Goal: Task Accomplishment & Management: Manage account settings

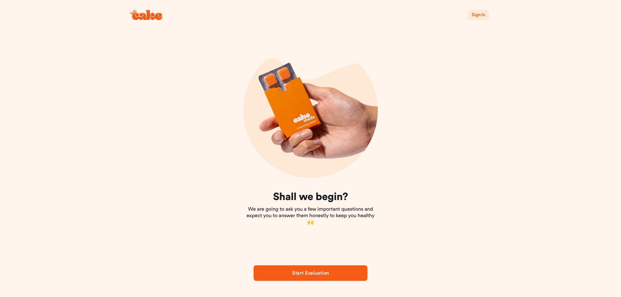
click at [479, 17] on span "Sign In" at bounding box center [479, 15] width 14 height 5
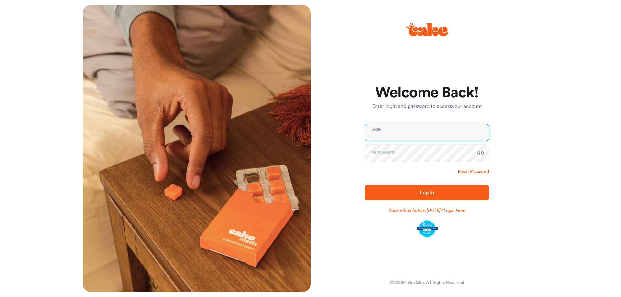
type input "**********"
drag, startPoint x: 422, startPoint y: 192, endPoint x: 598, endPoint y: 151, distance: 180.7
click at [421, 192] on span "Log In" at bounding box center [427, 192] width 14 height 5
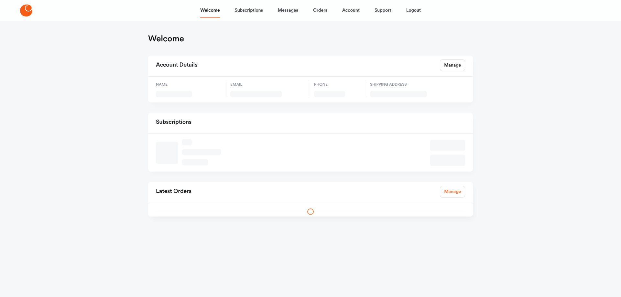
click at [454, 191] on link "Manage" at bounding box center [452, 192] width 25 height 12
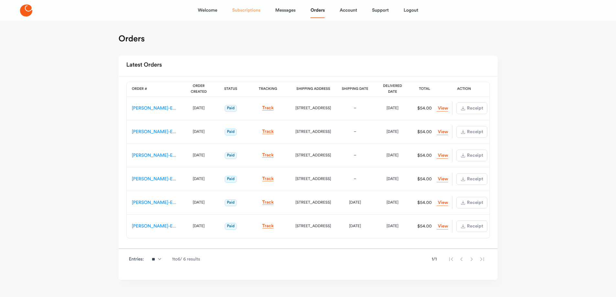
click at [248, 9] on link "Subscriptions" at bounding box center [246, 11] width 28 height 16
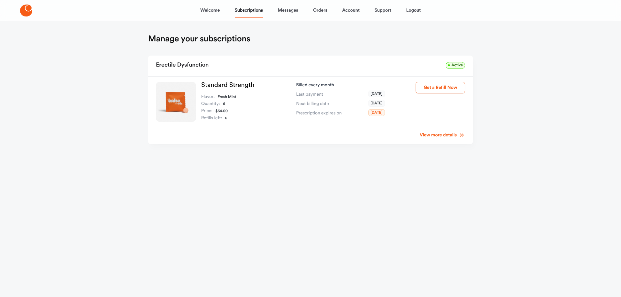
click at [429, 136] on link "View more details" at bounding box center [442, 135] width 45 height 6
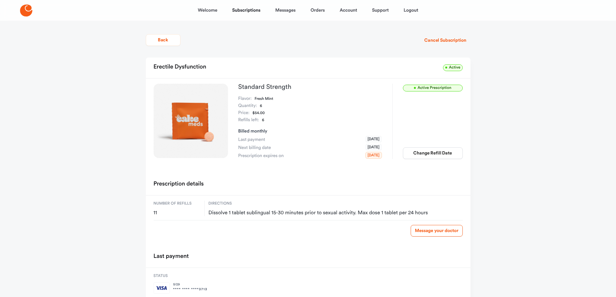
drag, startPoint x: 431, startPoint y: 154, endPoint x: 492, endPoint y: 181, distance: 66.2
click at [432, 154] on button "Change Refill Date" at bounding box center [433, 154] width 60 height 12
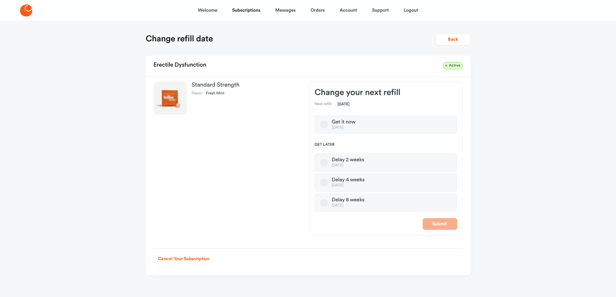
click at [324, 181] on button "Delay 4 weeks [DATE]" at bounding box center [324, 183] width 8 height 8
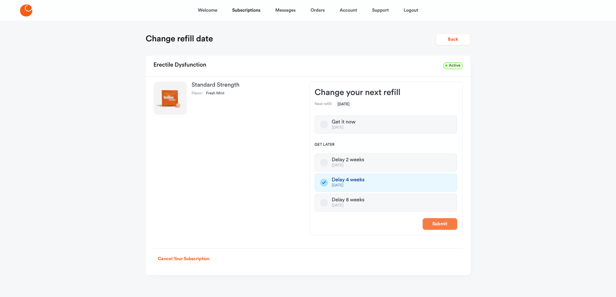
click at [435, 224] on button "Submit" at bounding box center [440, 224] width 35 height 12
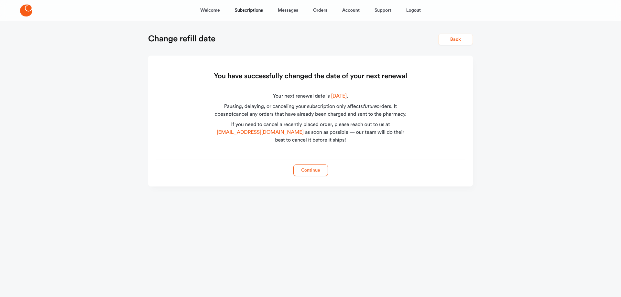
click at [318, 171] on button "Continue" at bounding box center [310, 171] width 35 height 12
